Goal: Check status: Check status

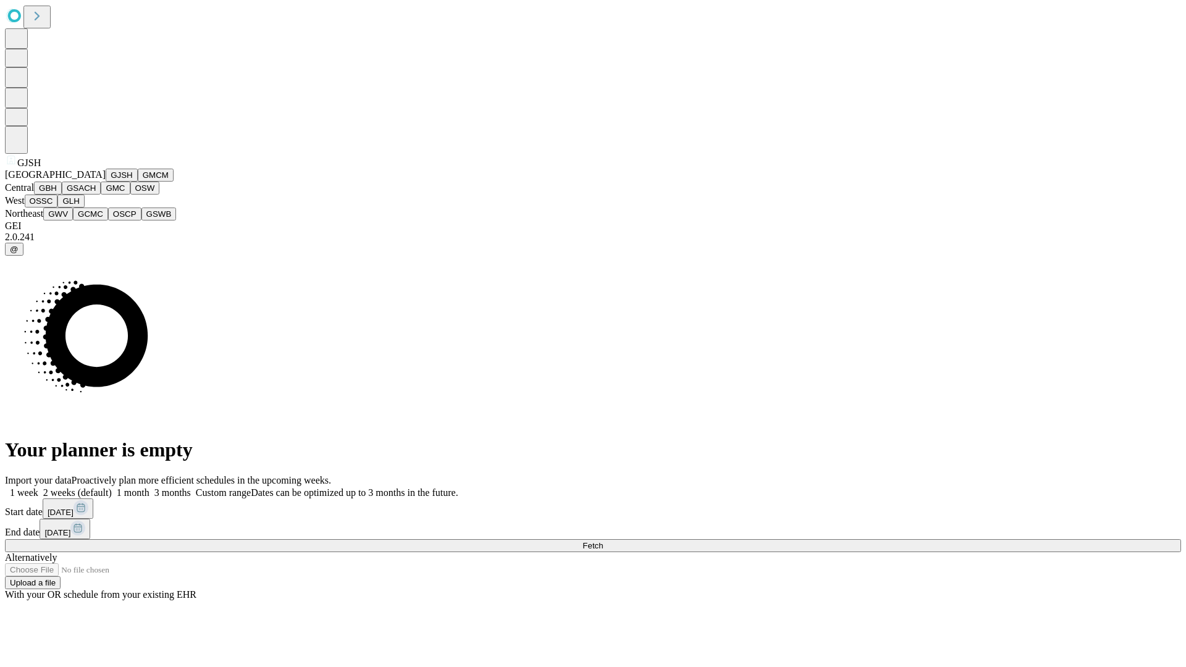
click at [106, 182] on button "GJSH" at bounding box center [122, 175] width 32 height 13
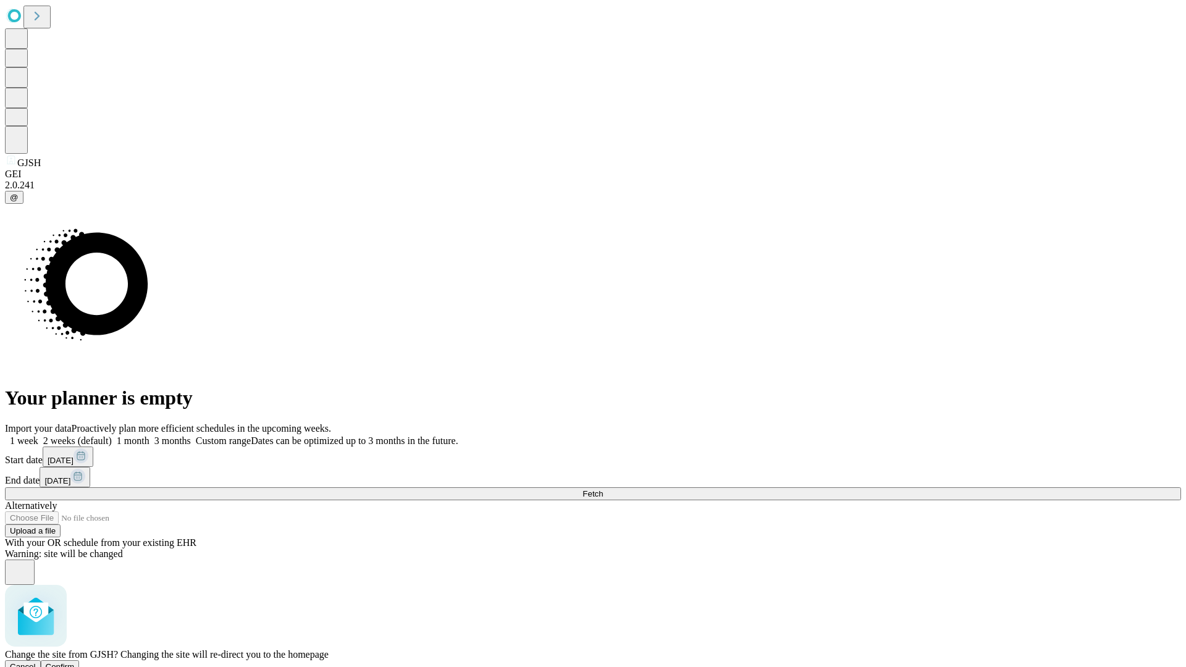
click at [75, 662] on span "Confirm" at bounding box center [60, 666] width 29 height 9
click at [112, 435] on label "2 weeks (default)" at bounding box center [74, 440] width 73 height 10
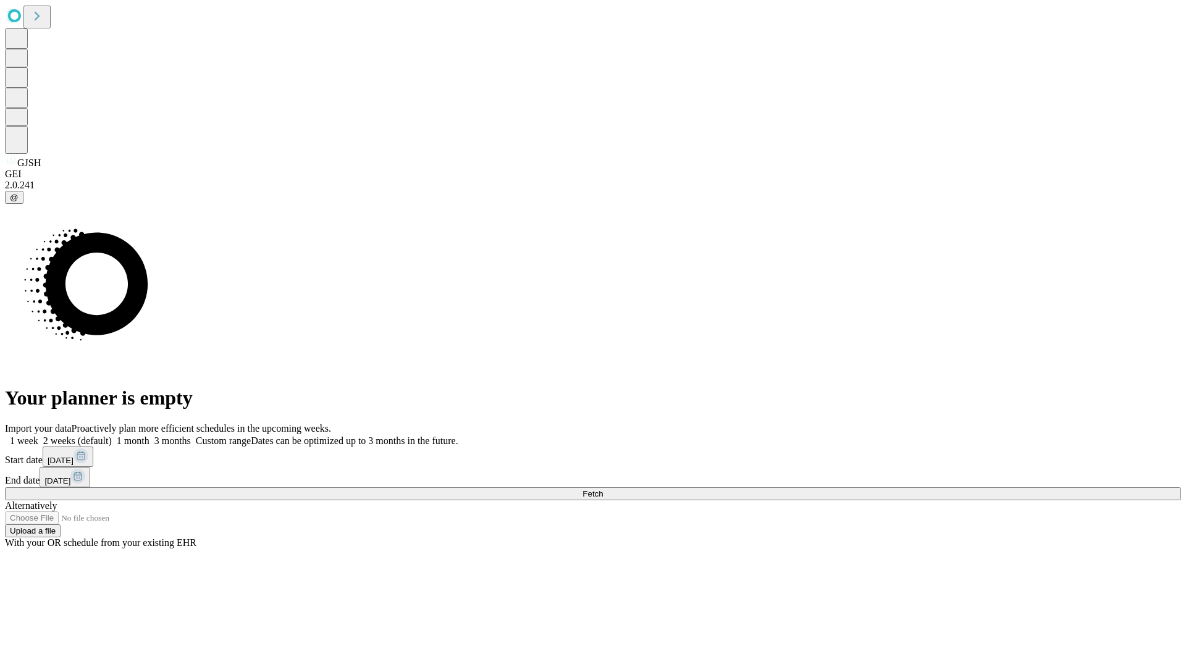
click at [603, 489] on span "Fetch" at bounding box center [592, 493] width 20 height 9
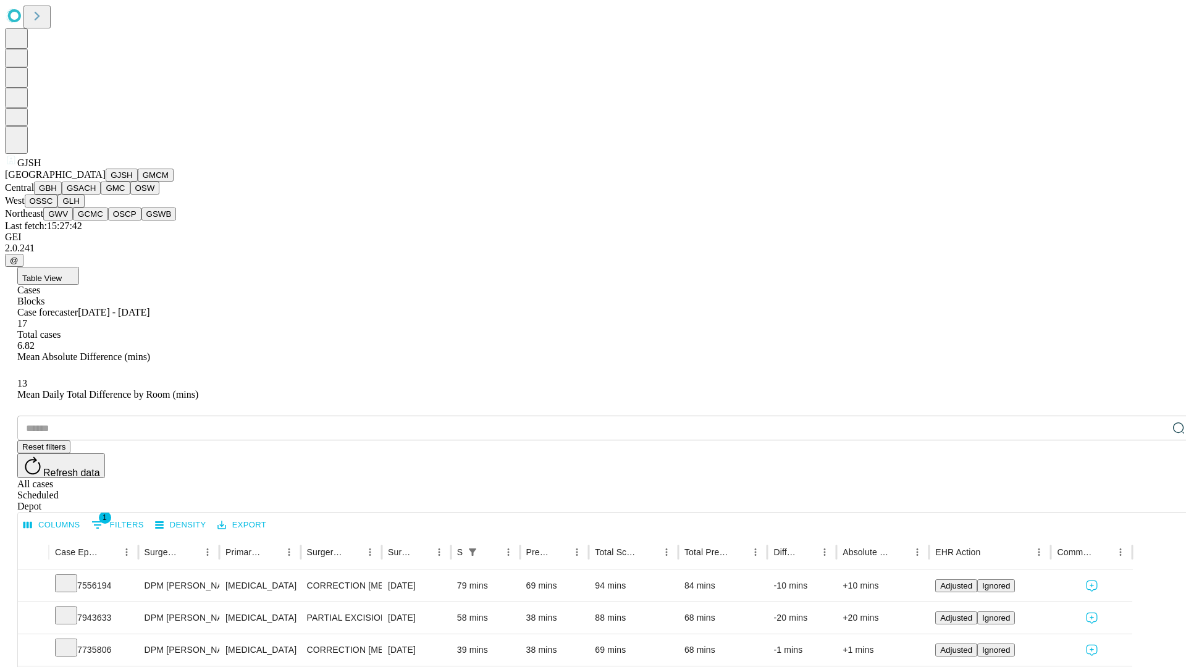
click at [138, 182] on button "GMCM" at bounding box center [156, 175] width 36 height 13
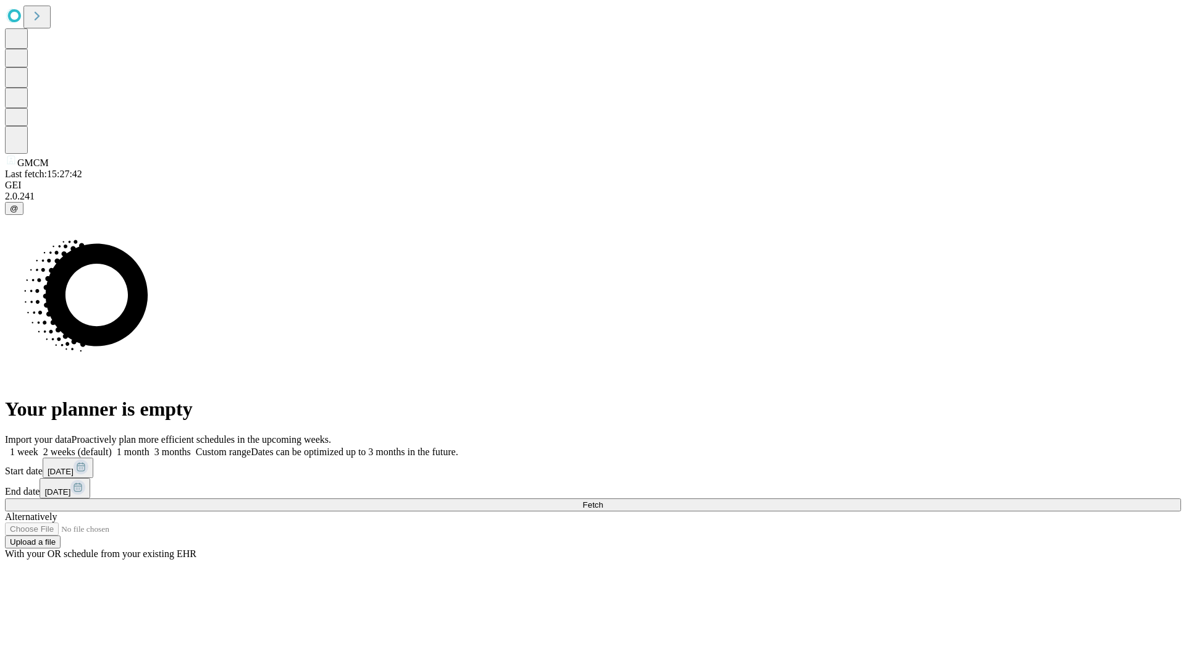
click at [112, 446] on label "2 weeks (default)" at bounding box center [74, 451] width 73 height 10
click at [603, 500] on span "Fetch" at bounding box center [592, 504] width 20 height 9
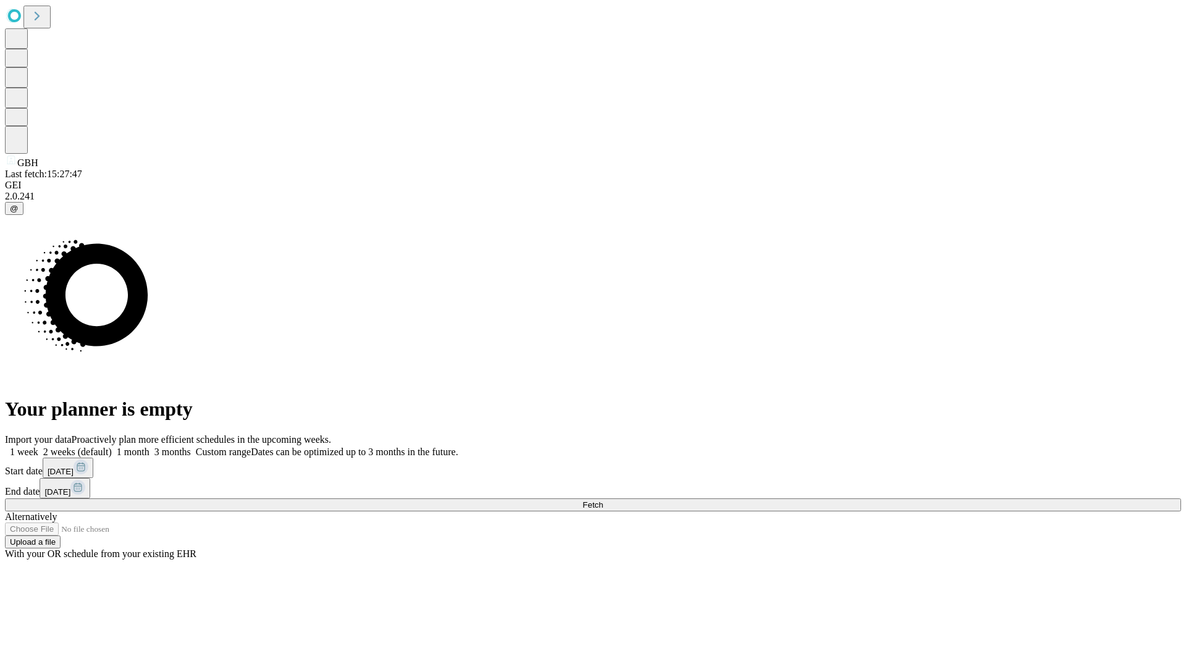
click at [603, 500] on span "Fetch" at bounding box center [592, 504] width 20 height 9
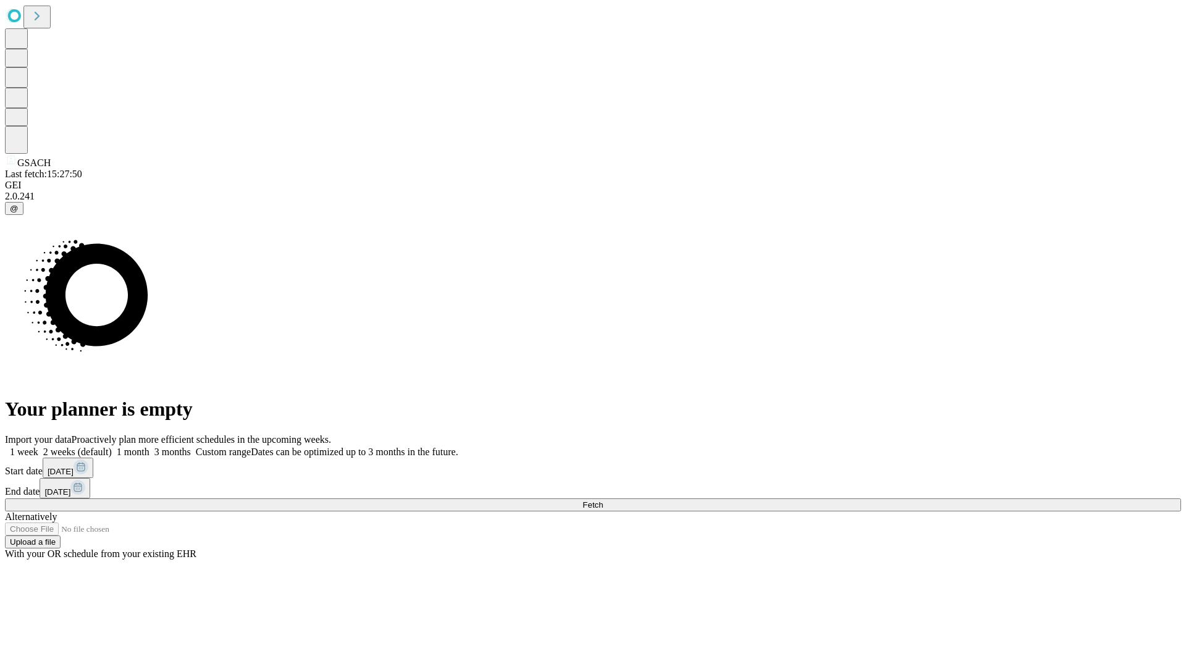
click at [112, 446] on label "2 weeks (default)" at bounding box center [74, 451] width 73 height 10
click at [603, 500] on span "Fetch" at bounding box center [592, 504] width 20 height 9
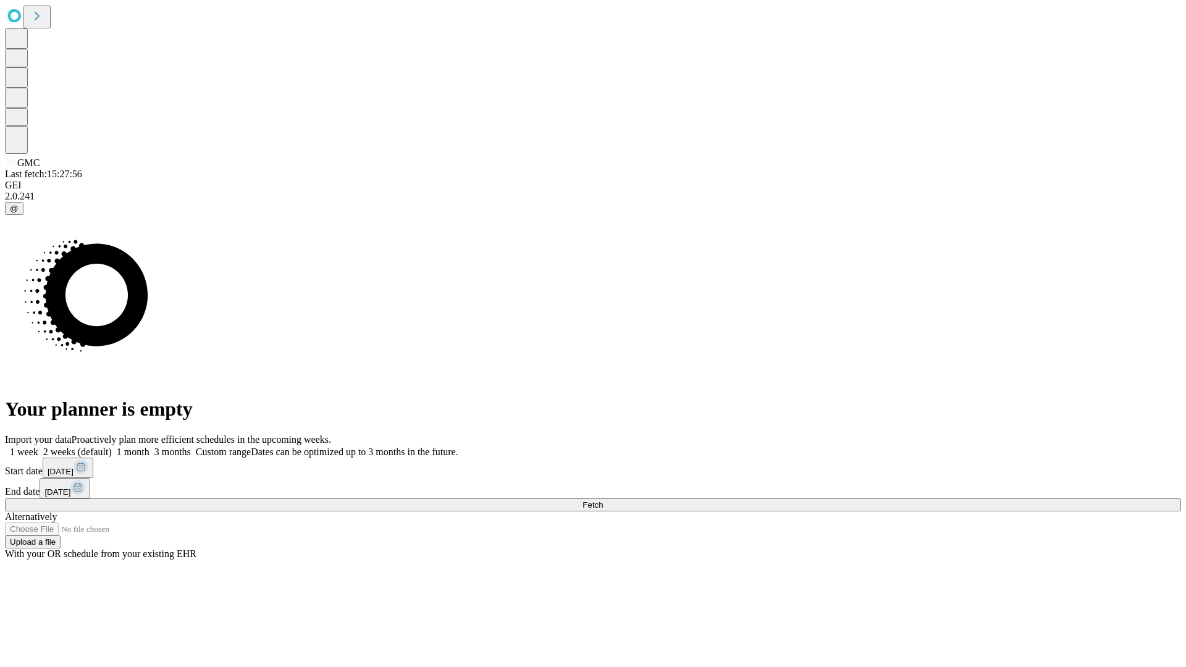
click at [603, 500] on span "Fetch" at bounding box center [592, 504] width 20 height 9
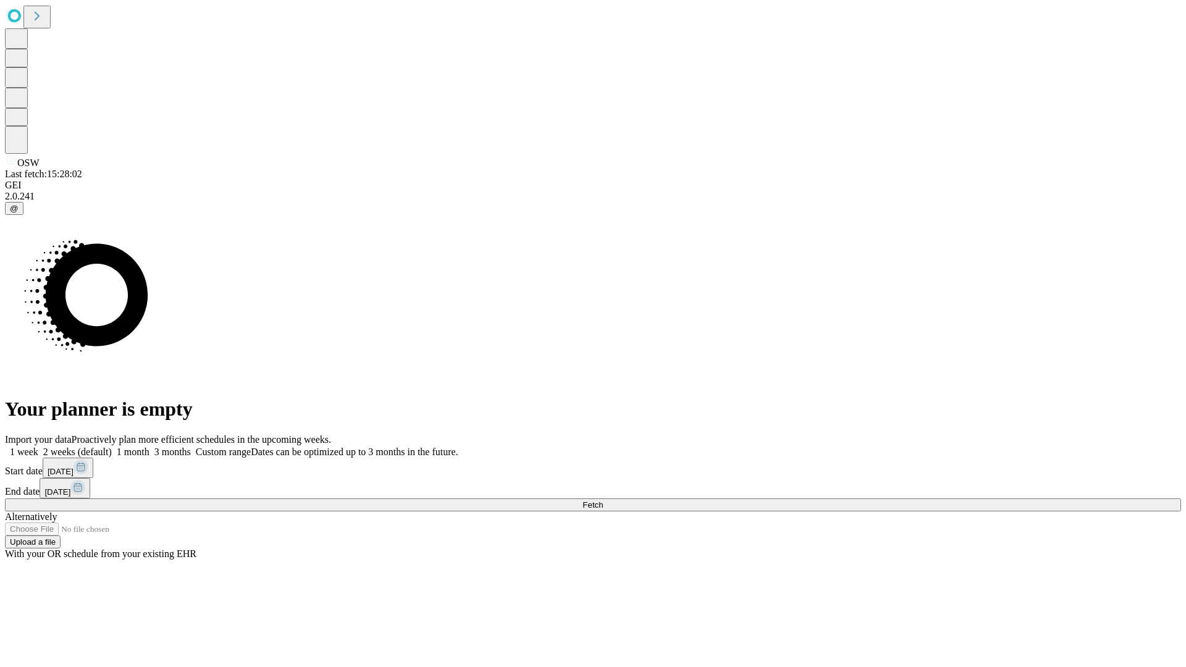
click at [112, 446] on label "2 weeks (default)" at bounding box center [74, 451] width 73 height 10
click at [603, 500] on span "Fetch" at bounding box center [592, 504] width 20 height 9
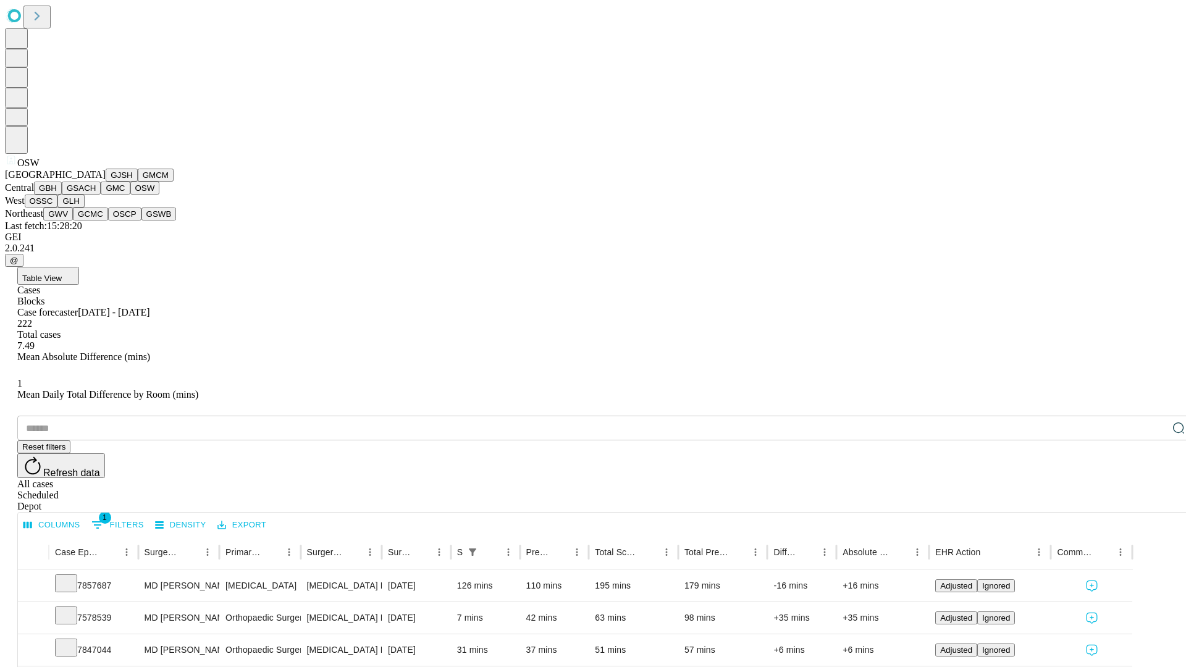
click at [58, 207] on button "OSSC" at bounding box center [41, 200] width 33 height 13
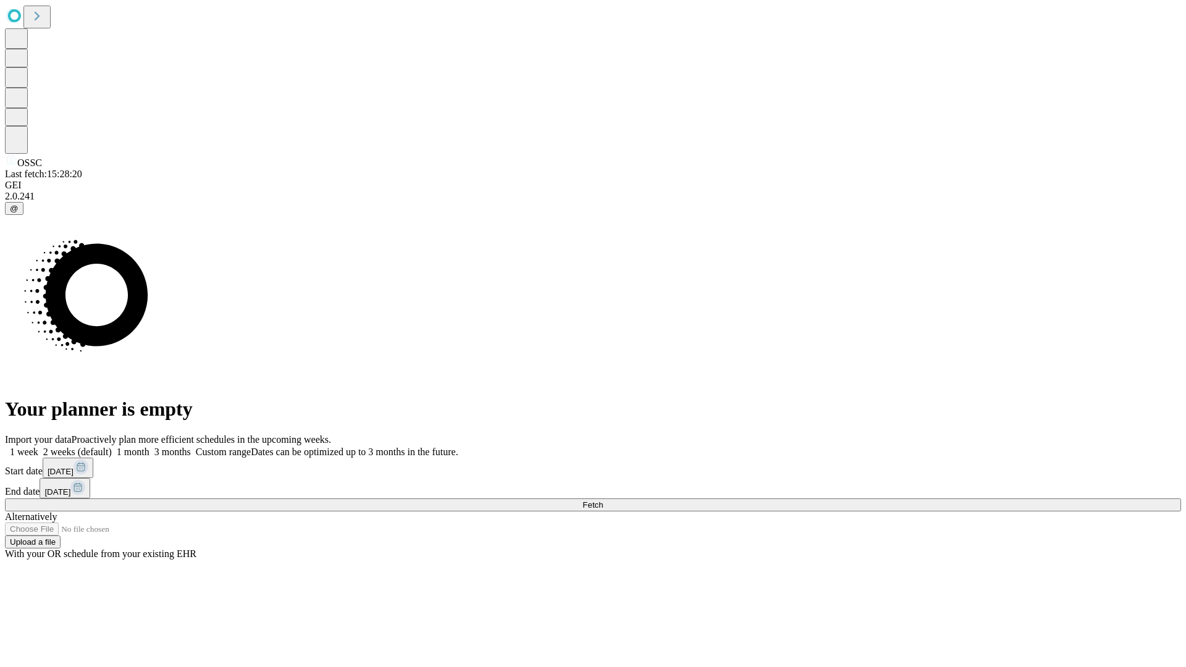
click at [112, 446] on label "2 weeks (default)" at bounding box center [74, 451] width 73 height 10
click at [603, 500] on span "Fetch" at bounding box center [592, 504] width 20 height 9
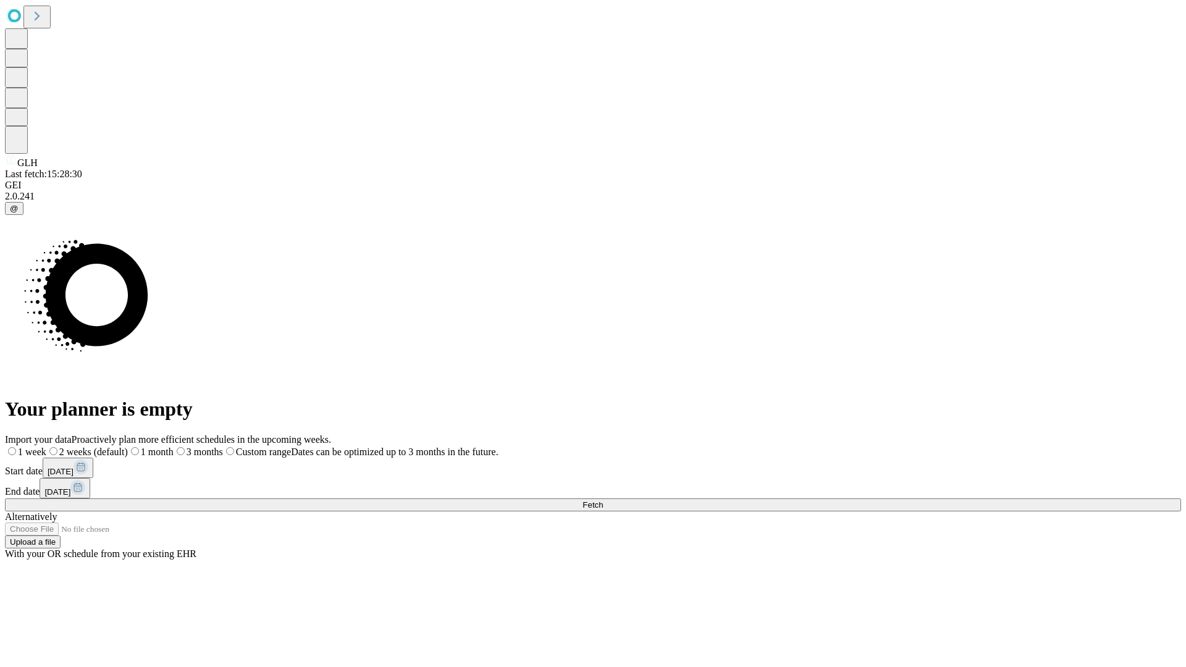
click at [128, 446] on label "2 weeks (default)" at bounding box center [87, 451] width 82 height 10
click at [603, 500] on span "Fetch" at bounding box center [592, 504] width 20 height 9
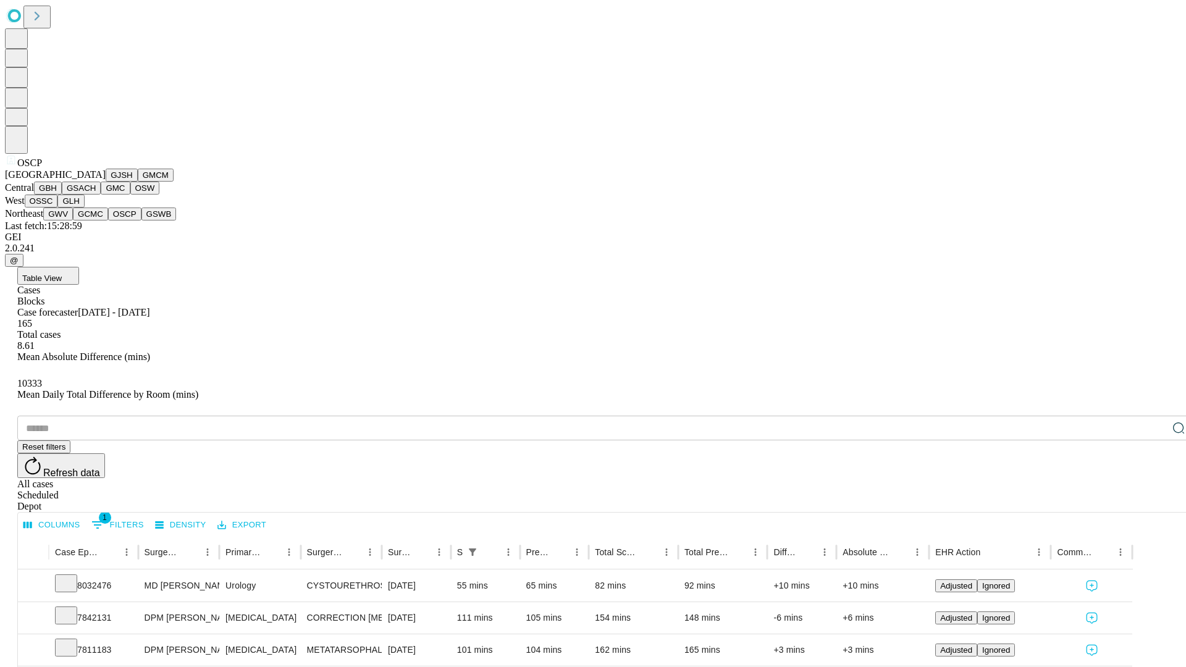
click at [141, 220] on button "GSWB" at bounding box center [158, 213] width 35 height 13
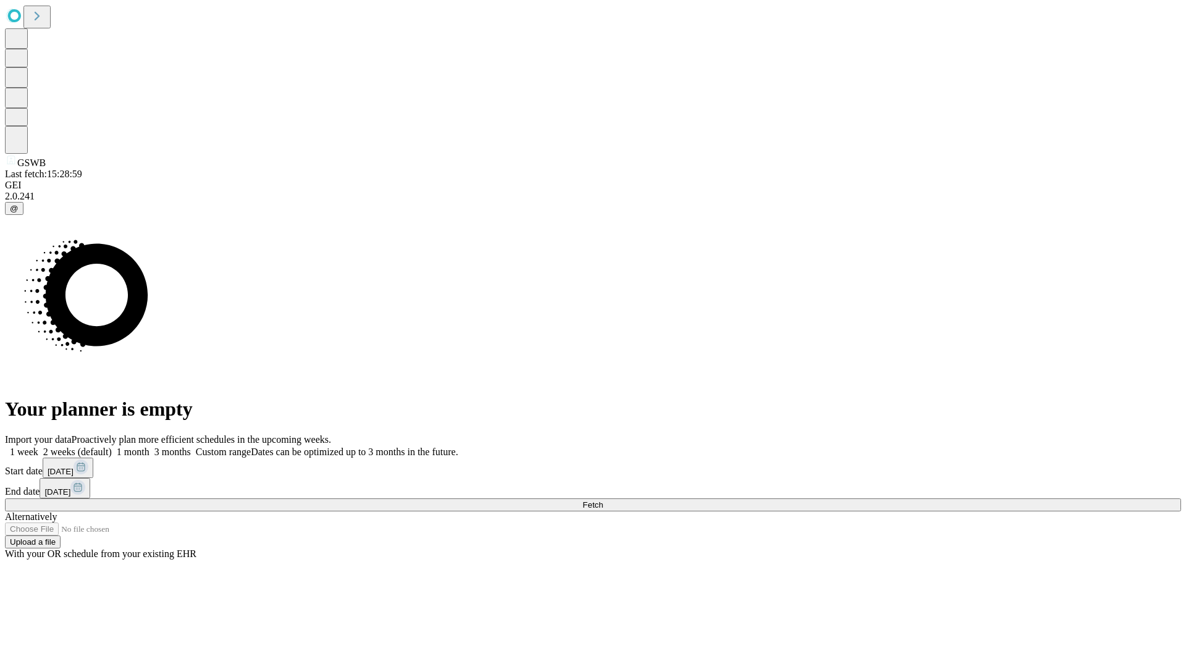
click at [112, 446] on label "2 weeks (default)" at bounding box center [74, 451] width 73 height 10
click at [603, 500] on span "Fetch" at bounding box center [592, 504] width 20 height 9
